Goal: Task Accomplishment & Management: Use online tool/utility

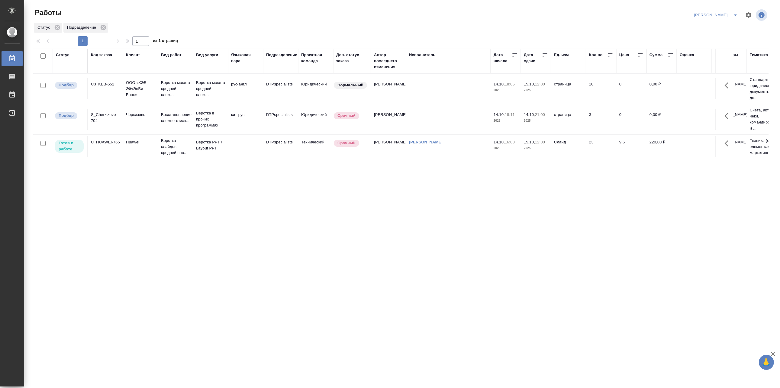
click at [237, 151] on td at bounding box center [245, 146] width 35 height 21
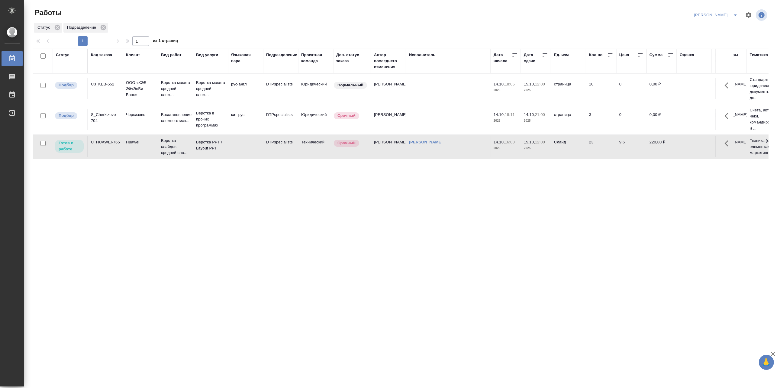
click at [237, 151] on td at bounding box center [245, 146] width 35 height 21
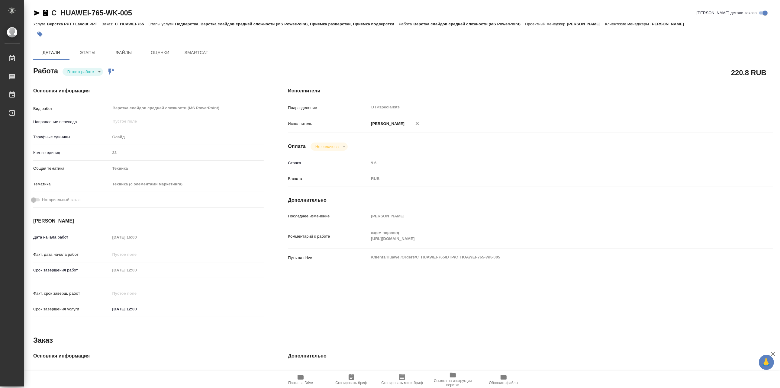
type textarea "x"
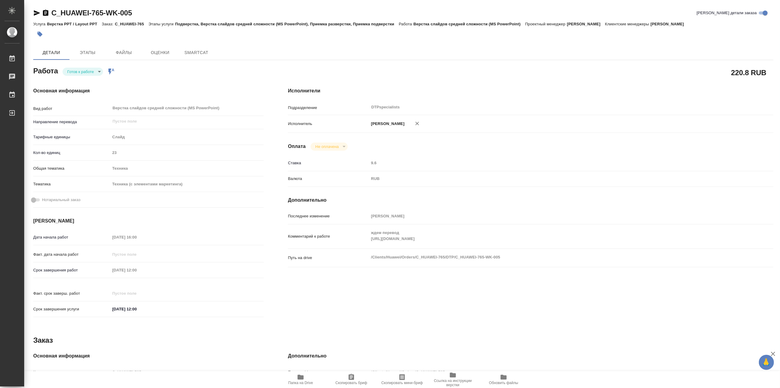
type textarea "x"
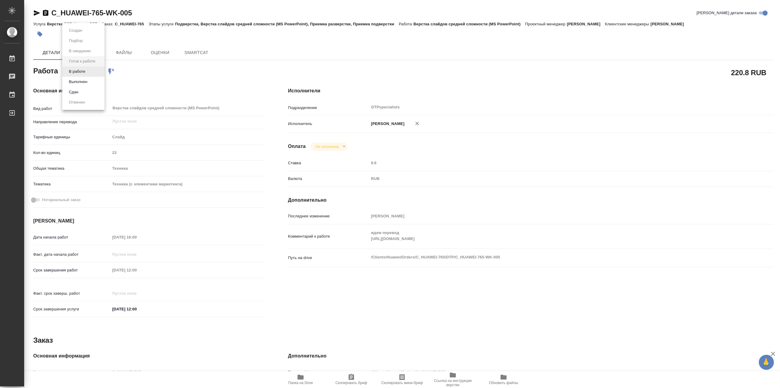
click at [85, 71] on body "🙏 .cls-1 fill:#fff; AWATERA Matveeva Maria Работы Чаты График Выйти C_HUAWEI-76…" at bounding box center [390, 194] width 780 height 388
type textarea "x"
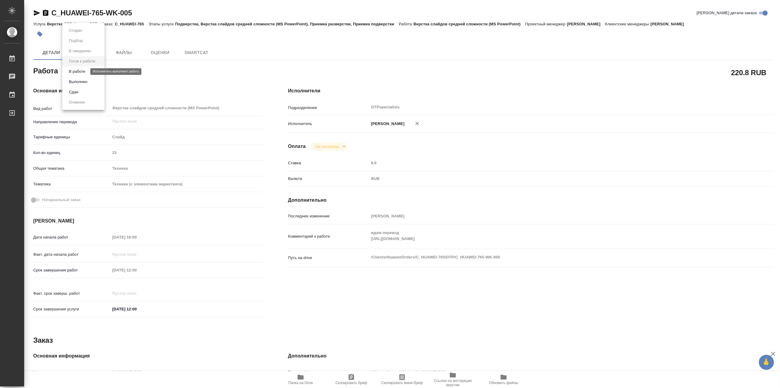
type textarea "x"
click at [80, 71] on button "В работе" at bounding box center [77, 71] width 20 height 7
type textarea "x"
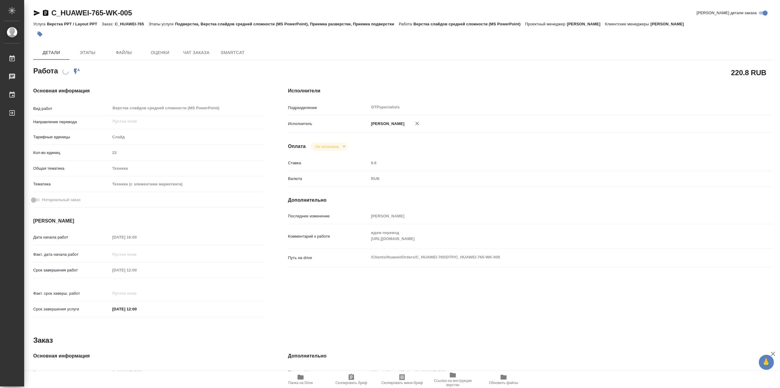
type textarea "x"
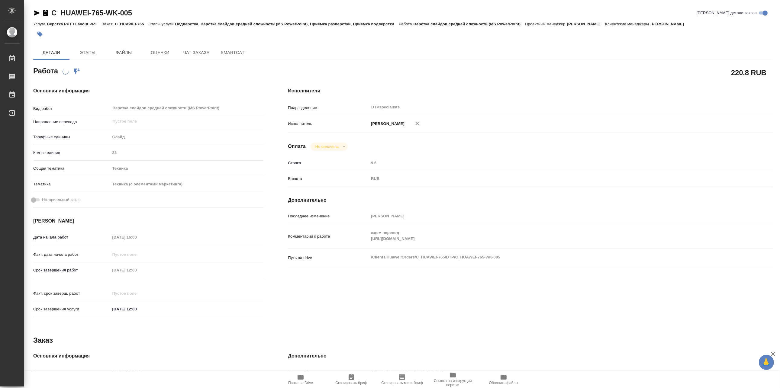
type textarea "x"
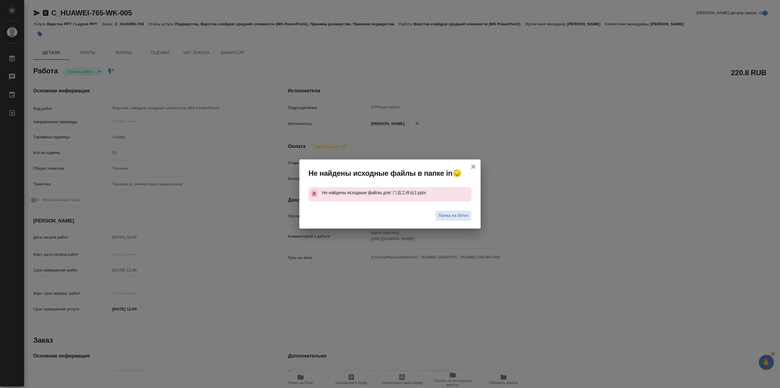
type textarea "x"
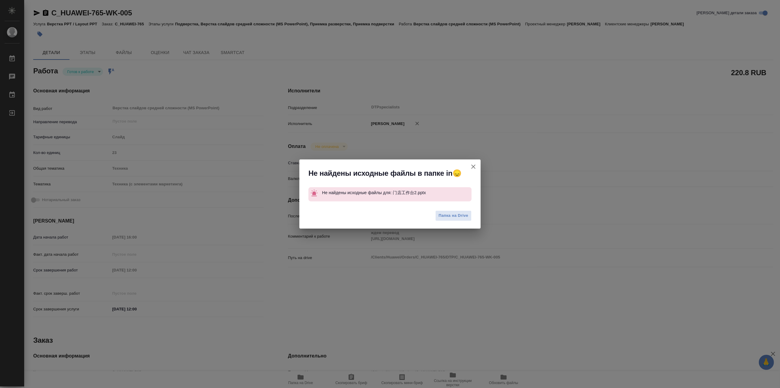
type textarea "x"
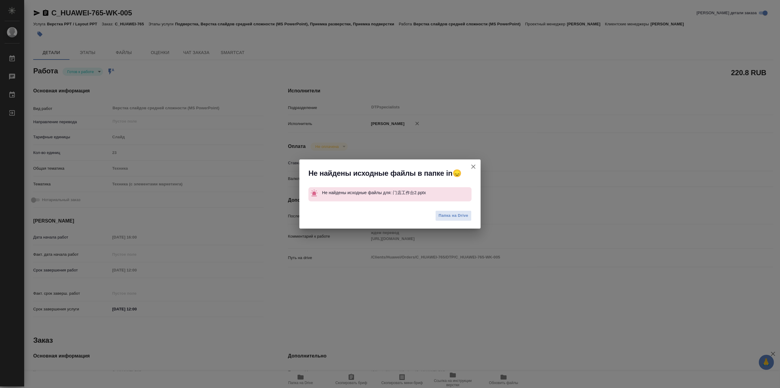
type textarea "x"
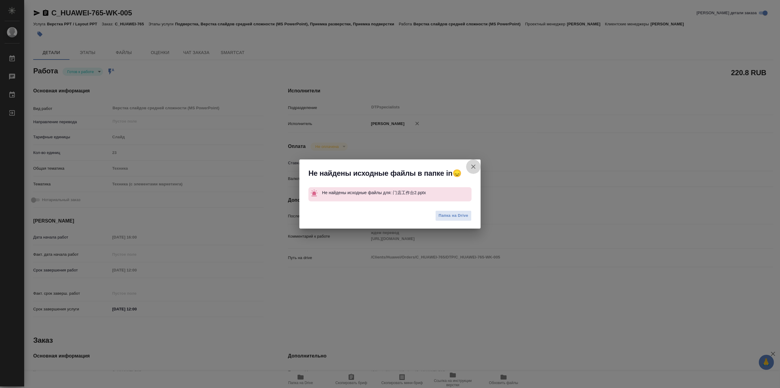
click at [471, 168] on icon "button" at bounding box center [473, 166] width 7 height 7
type textarea "x"
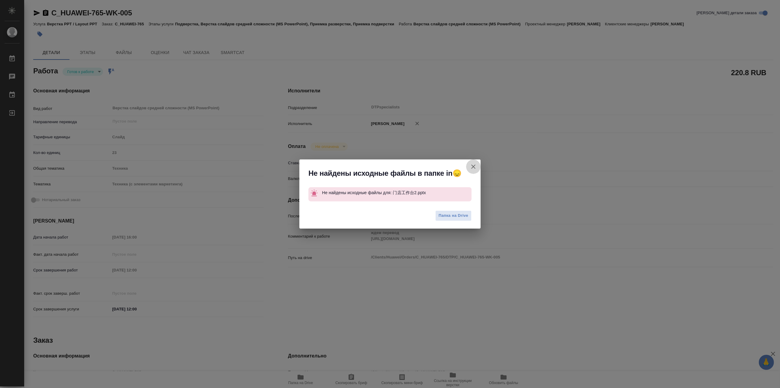
type textarea "x"
